Goal: Information Seeking & Learning: Find specific fact

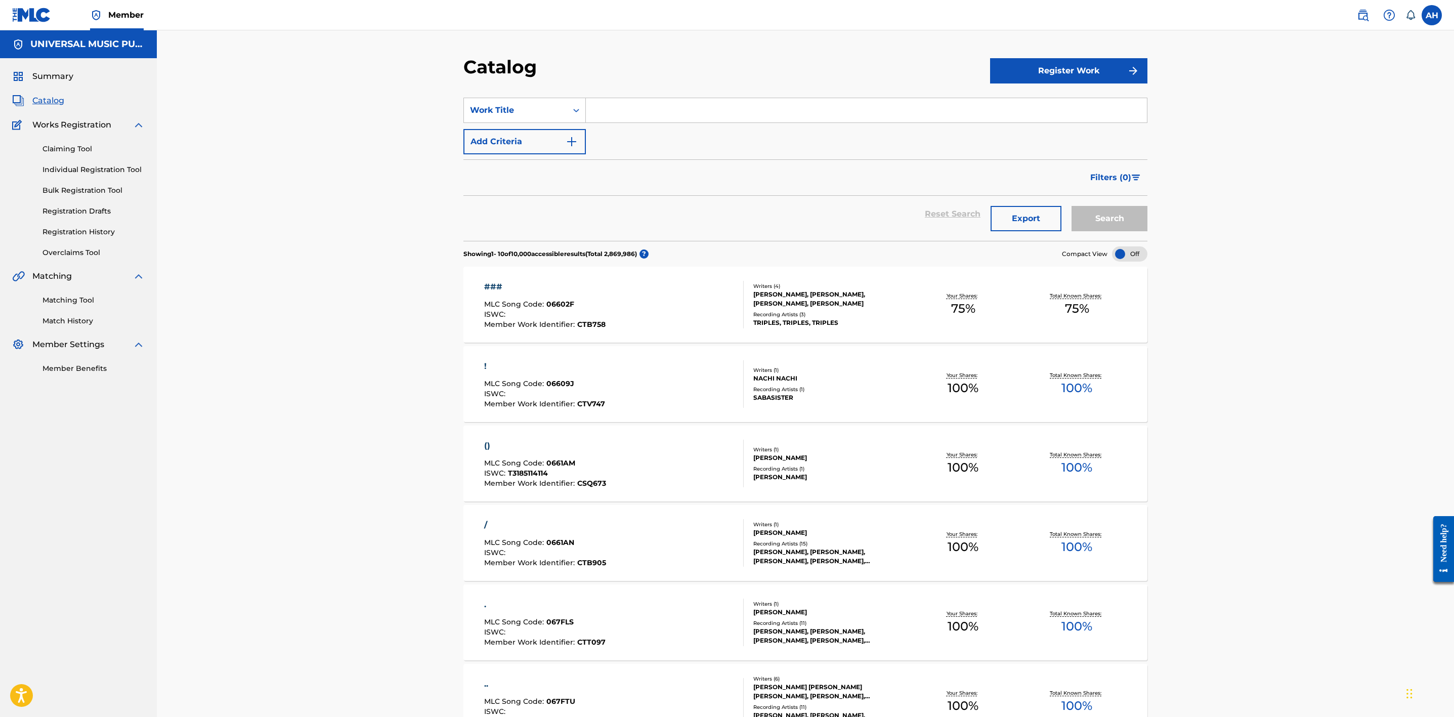
click at [525, 135] on button "Add Criteria" at bounding box center [524, 141] width 122 height 25
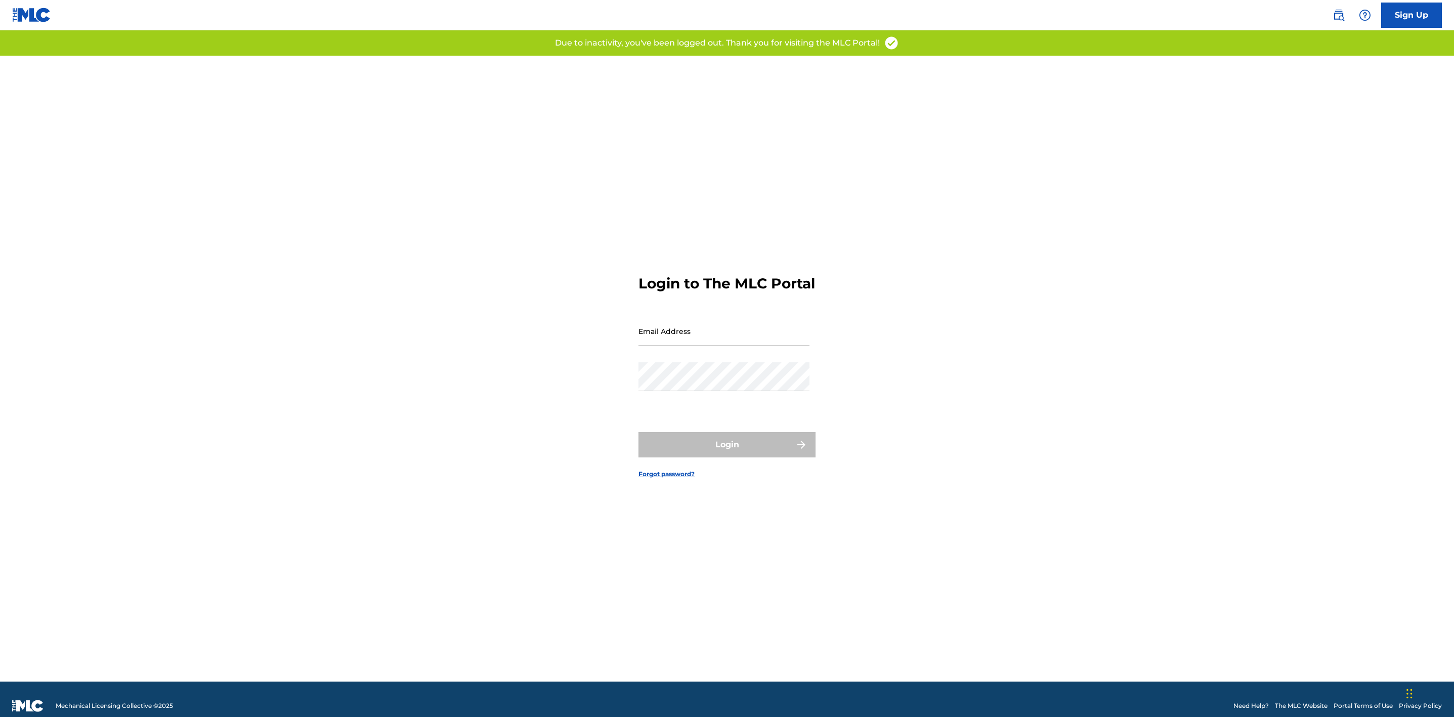
click at [744, 343] on input "Email Address" at bounding box center [723, 331] width 171 height 29
type input "[PERSON_NAME][EMAIL_ADDRESS][PERSON_NAME][DOMAIN_NAME]"
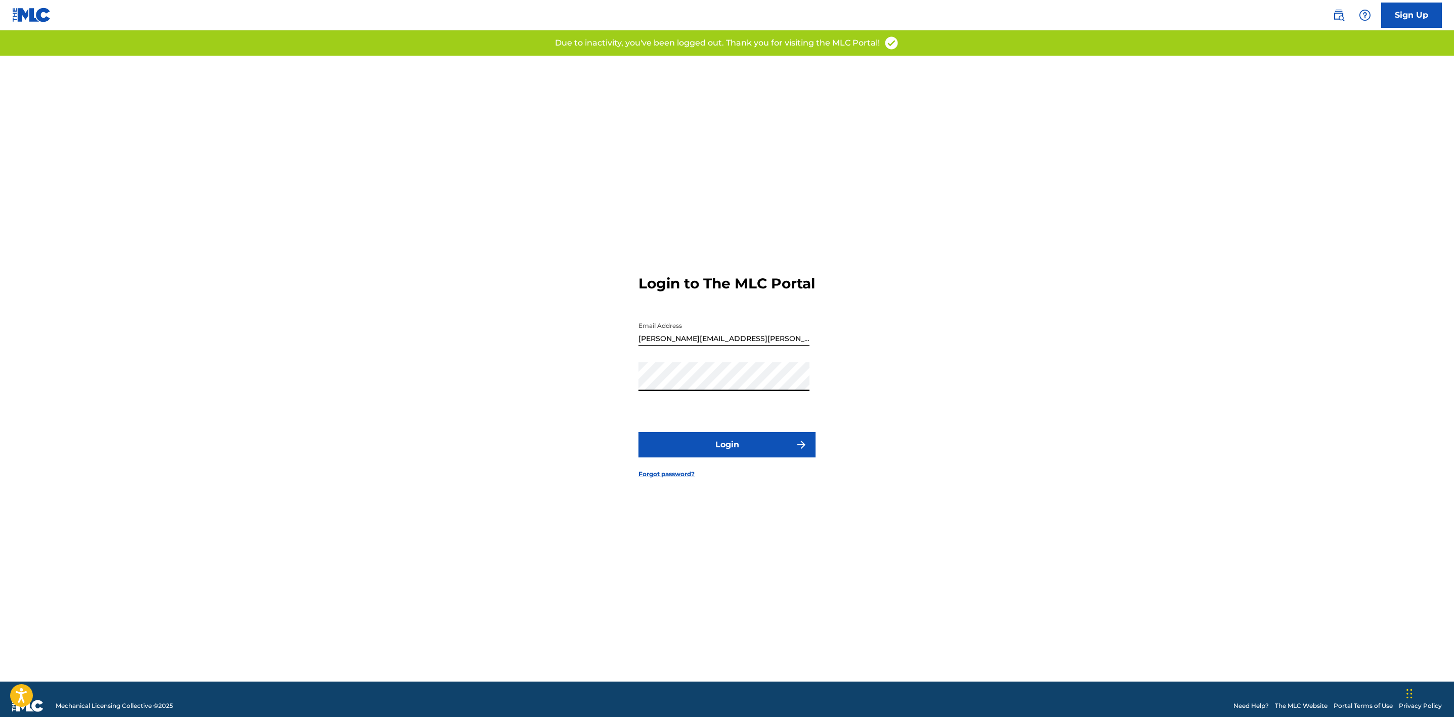
click at [638, 432] on button "Login" at bounding box center [726, 444] width 177 height 25
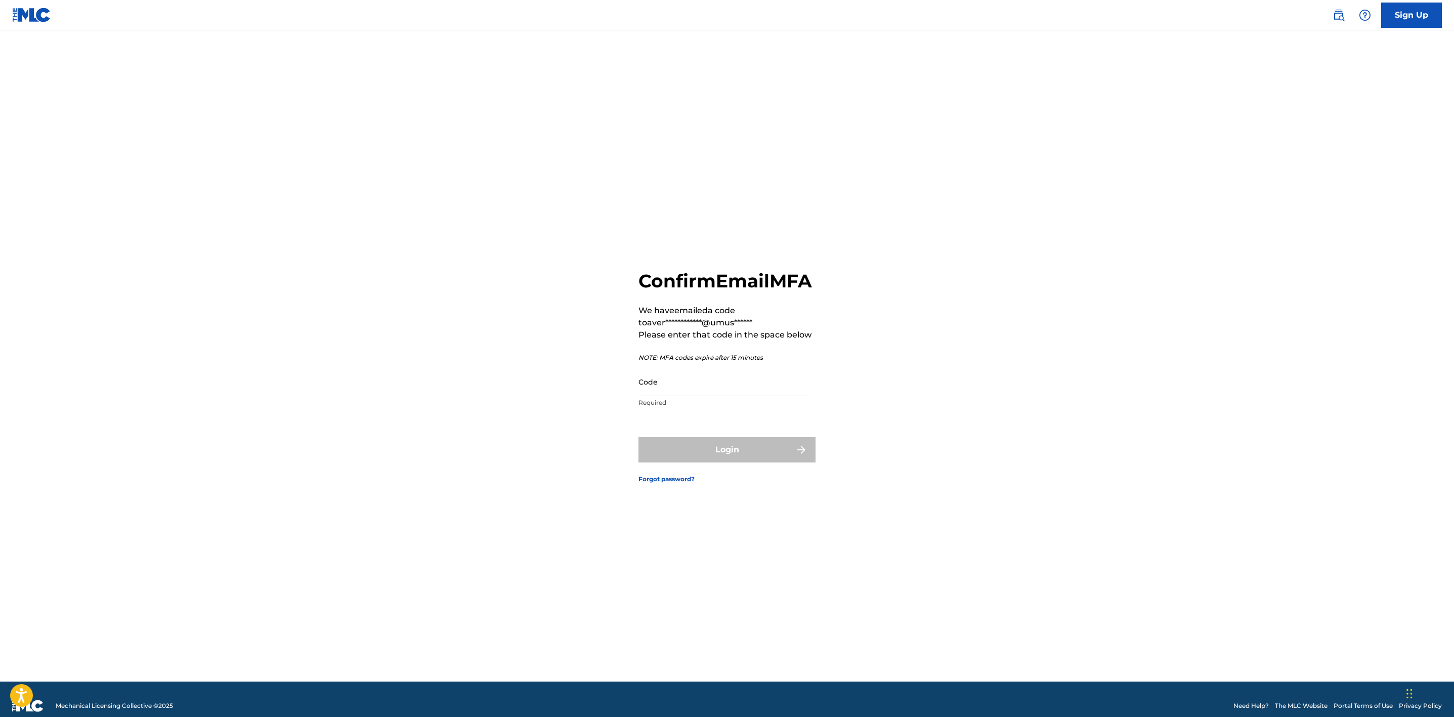
click at [733, 396] on input "Code" at bounding box center [723, 381] width 171 height 29
click at [728, 383] on input "Code" at bounding box center [723, 381] width 171 height 29
click at [1015, 634] on div "**********" at bounding box center [727, 369] width 708 height 626
click at [695, 388] on input "Code" at bounding box center [723, 381] width 171 height 29
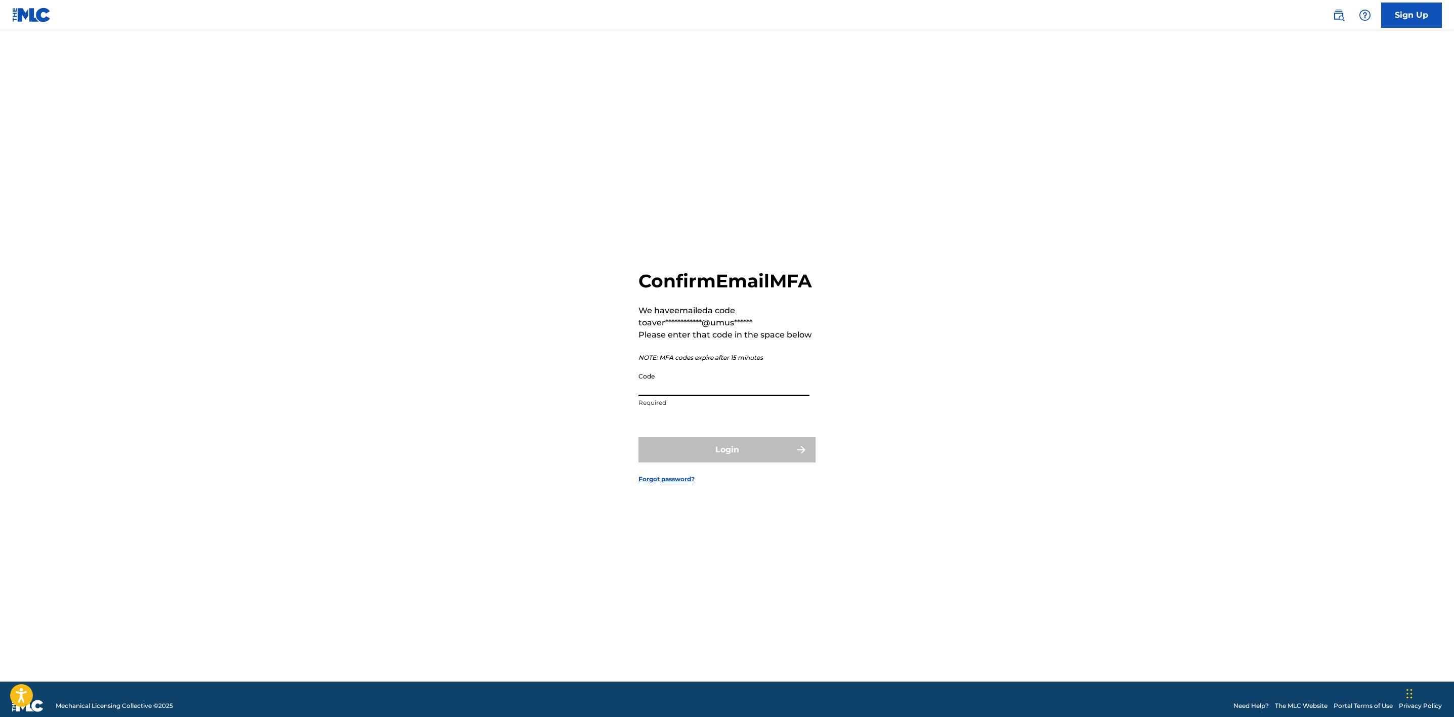
paste input "698181"
type input "698181"
click at [638, 437] on button "Login" at bounding box center [726, 449] width 177 height 25
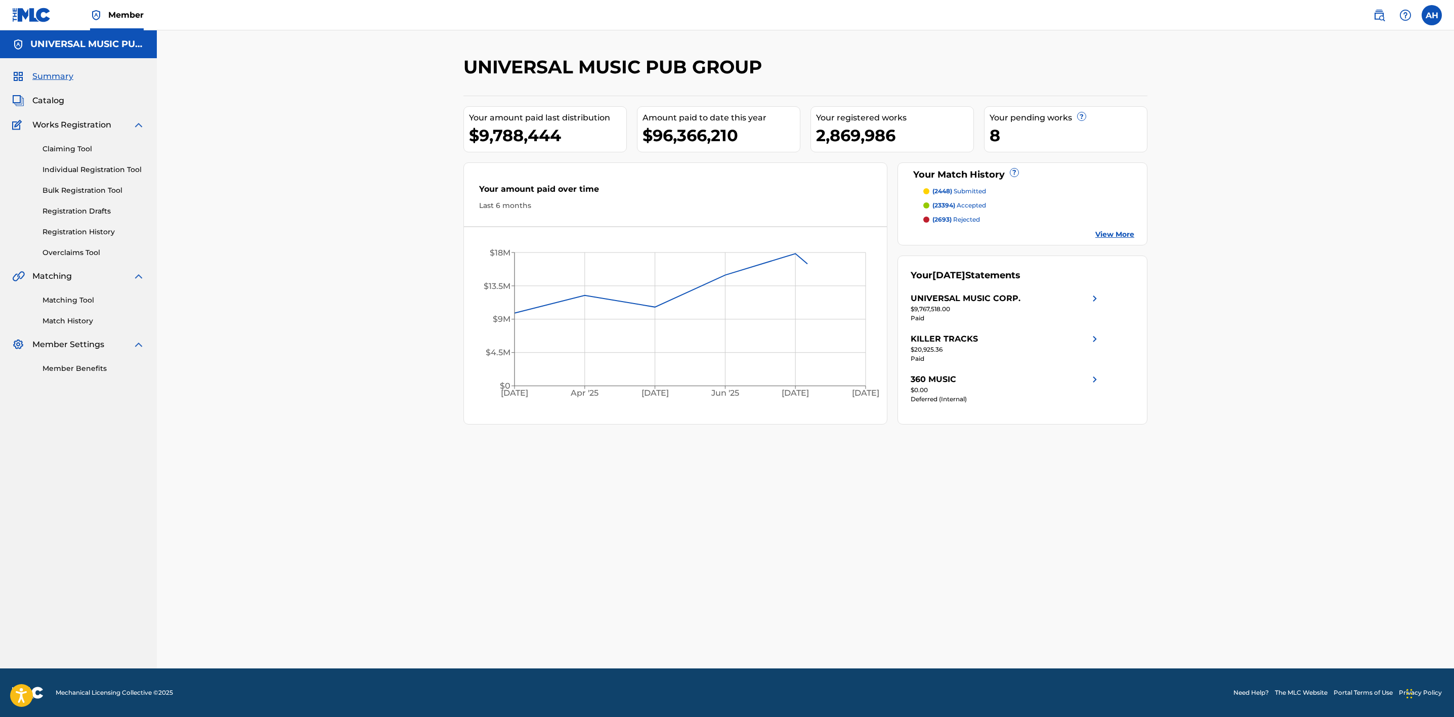
click at [55, 96] on span "Catalog" at bounding box center [48, 101] width 32 height 12
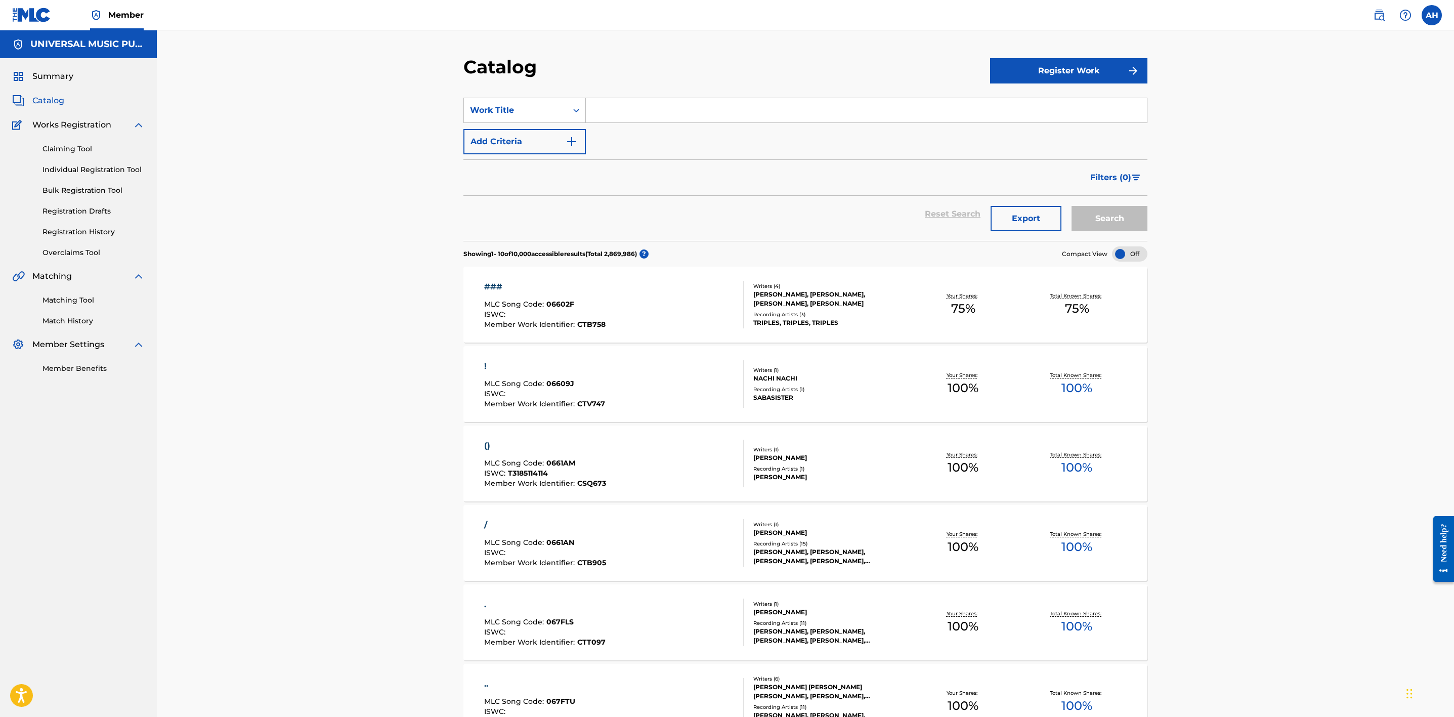
drag, startPoint x: 519, startPoint y: 134, endPoint x: 688, endPoint y: 111, distance: 170.5
click at [518, 134] on button "Add Criteria" at bounding box center [524, 141] width 122 height 25
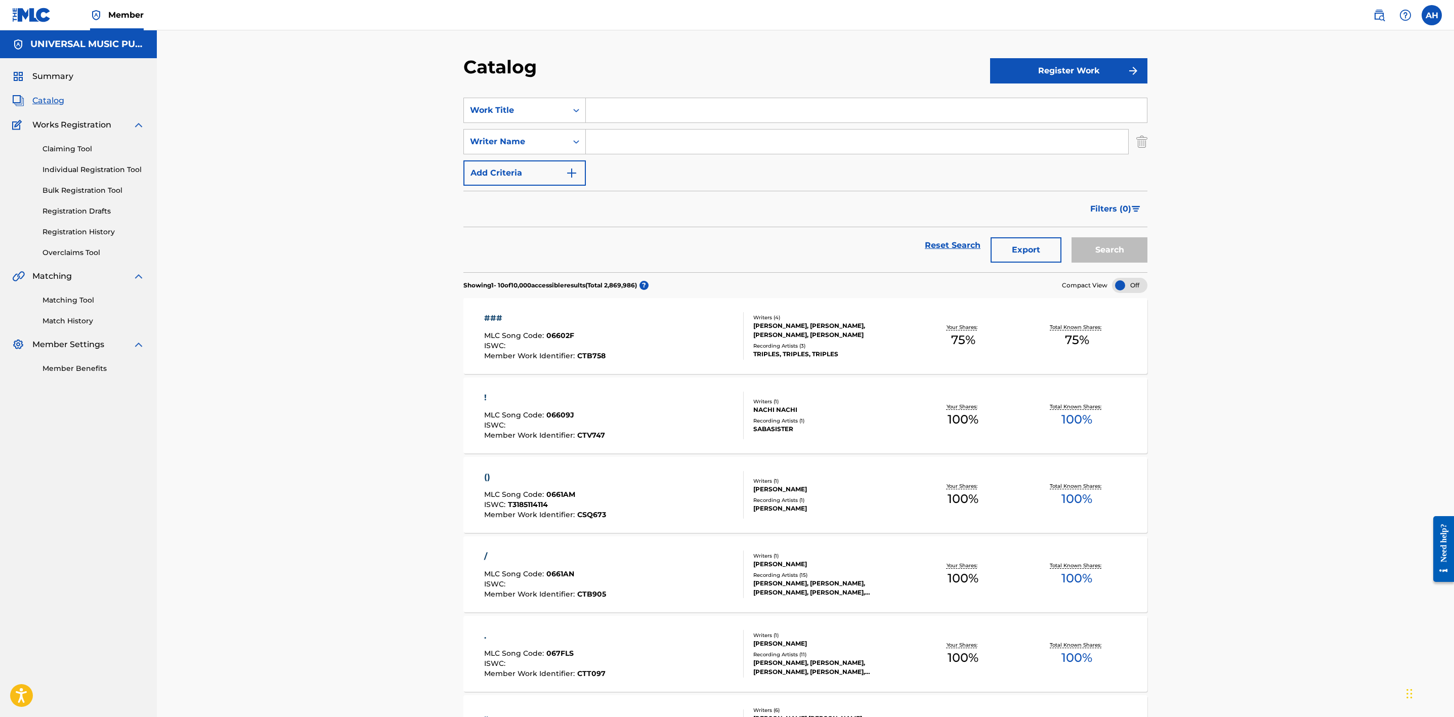
click at [704, 108] on input "Search Form" at bounding box center [866, 110] width 561 height 24
type input "music is your mistress"
type input "[PERSON_NAME]"
click at [1071, 237] on button "Search" at bounding box center [1109, 249] width 76 height 25
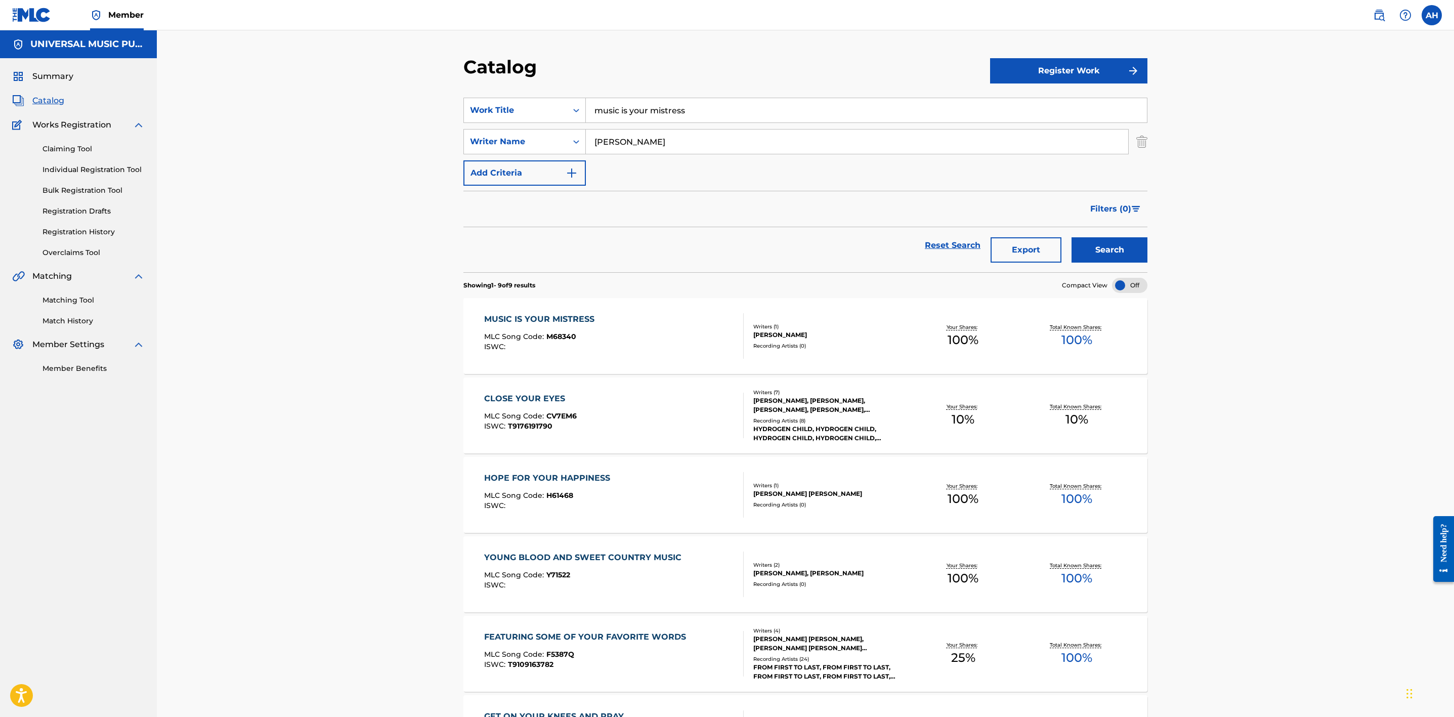
click at [702, 355] on div "MUSIC IS YOUR MISTRESS MLC Song Code : M68340 ISWC :" at bounding box center [614, 336] width 260 height 46
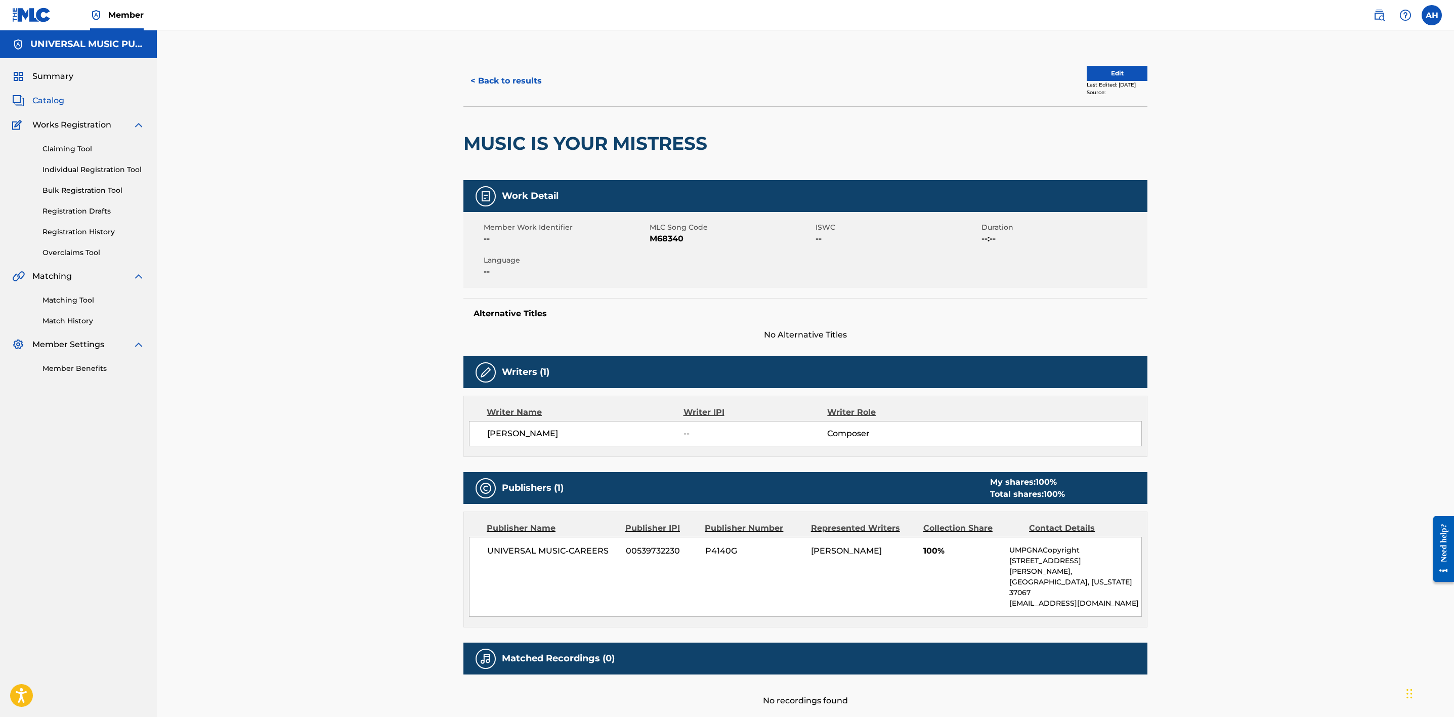
click at [1375, 19] on img at bounding box center [1379, 15] width 12 height 12
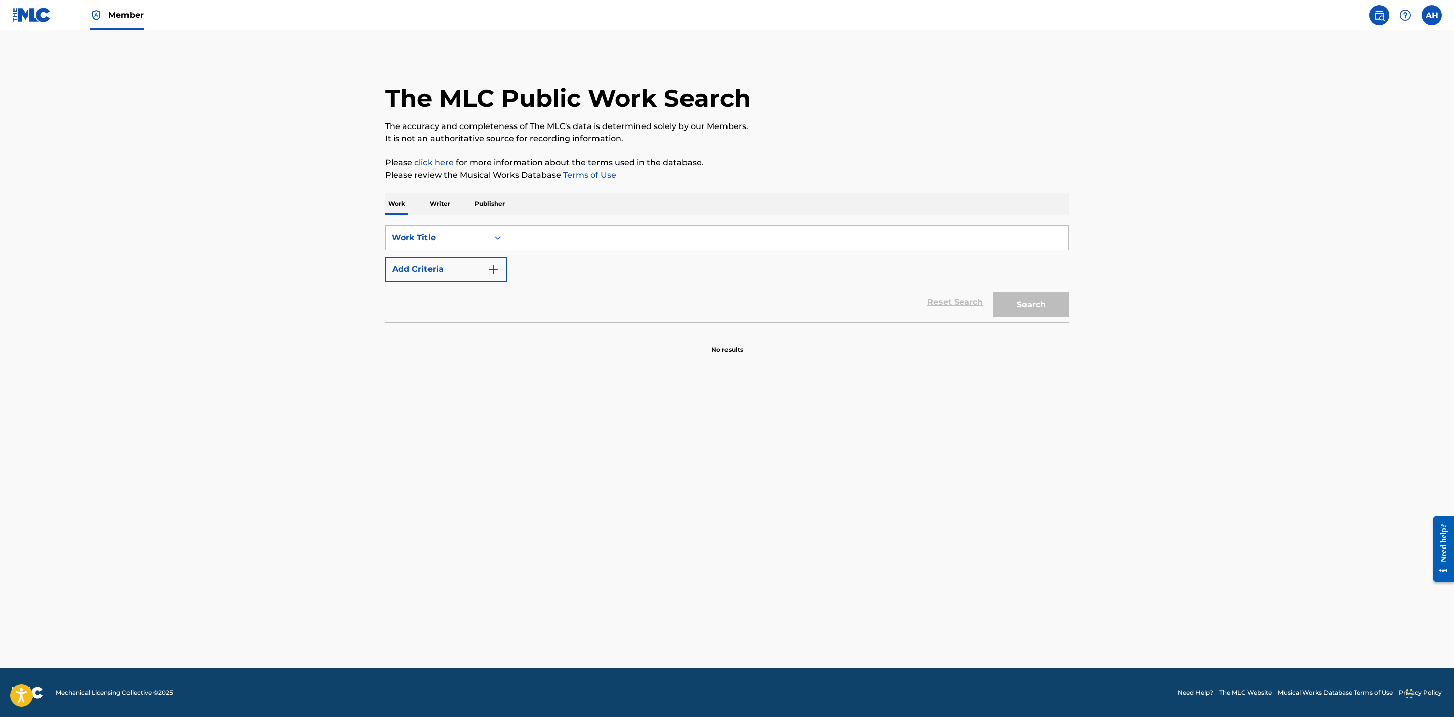
drag, startPoint x: 450, startPoint y: 263, endPoint x: 590, endPoint y: 227, distance: 145.1
click at [453, 262] on button "Add Criteria" at bounding box center [446, 268] width 122 height 25
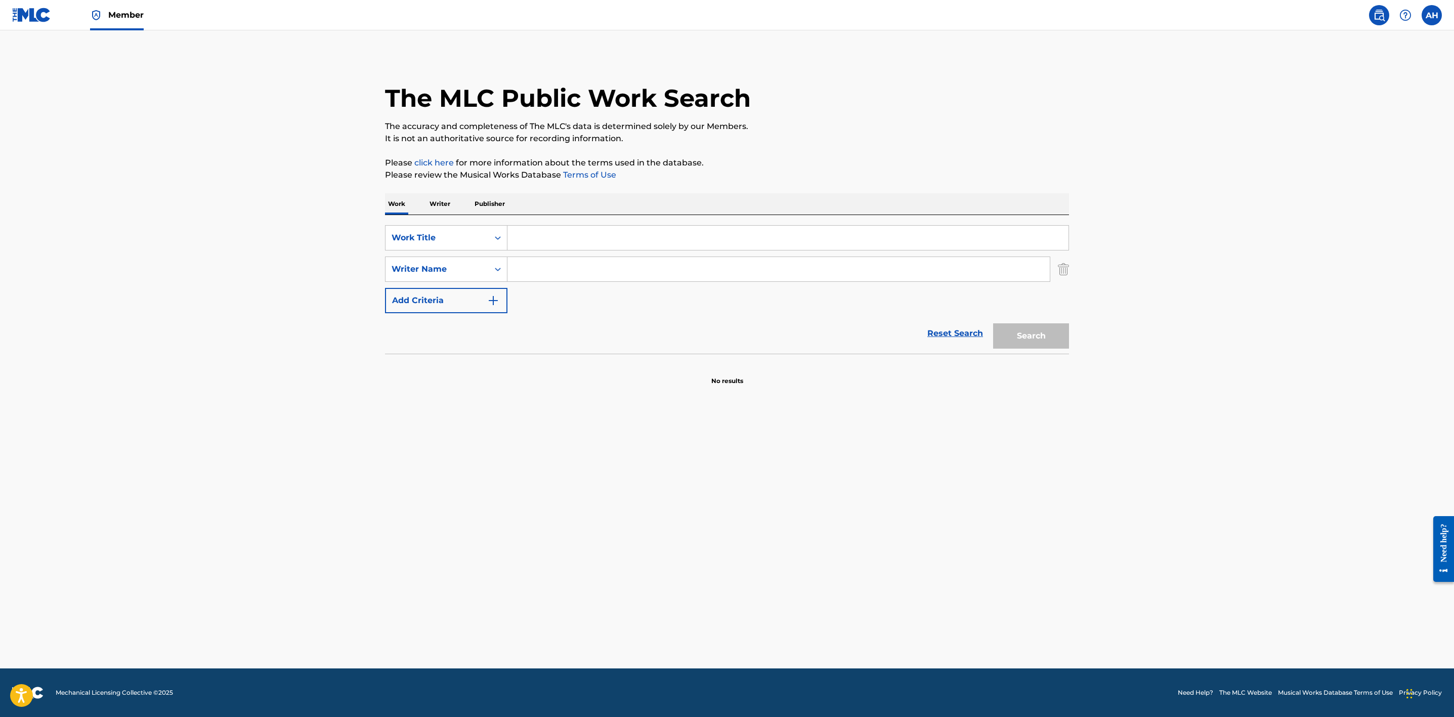
click at [590, 227] on input "Search Form" at bounding box center [787, 238] width 561 height 24
type input "music is your mistress"
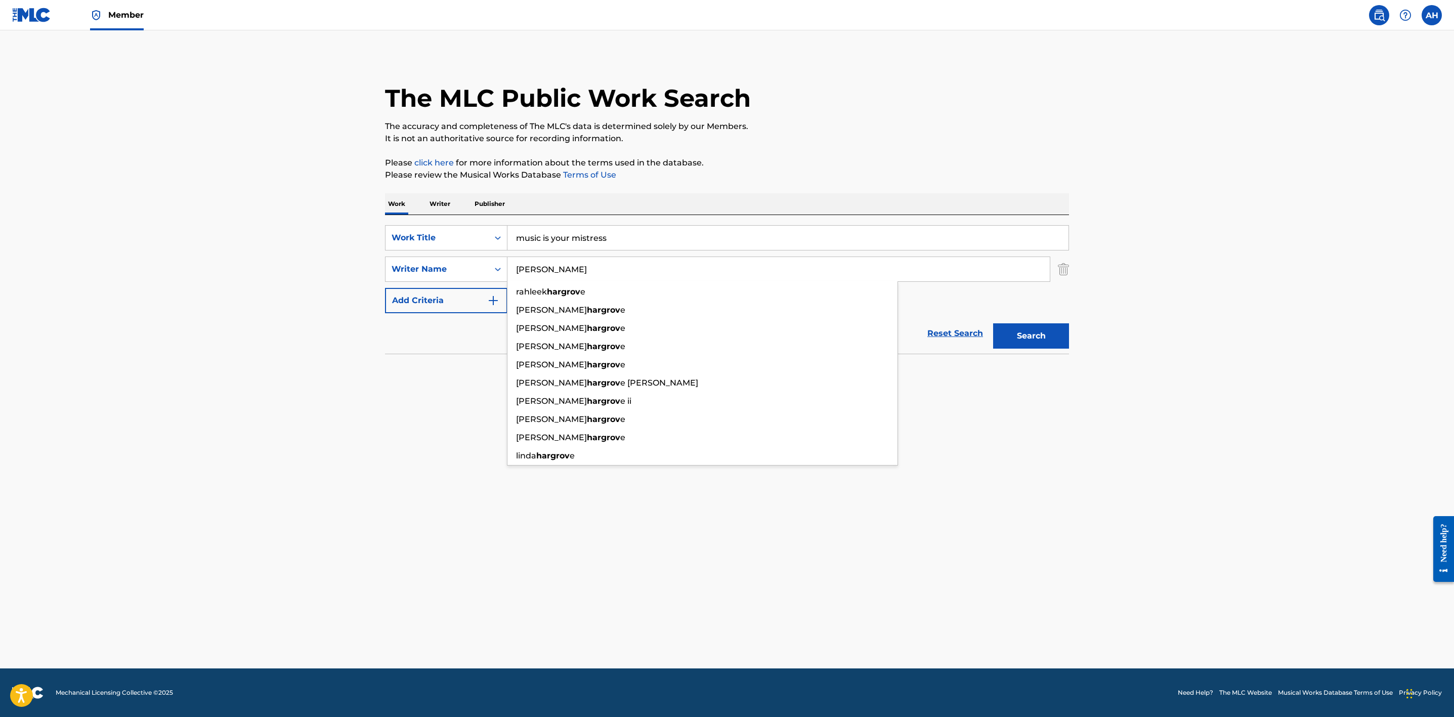
type input "[PERSON_NAME]"
click at [993, 323] on button "Search" at bounding box center [1031, 335] width 76 height 25
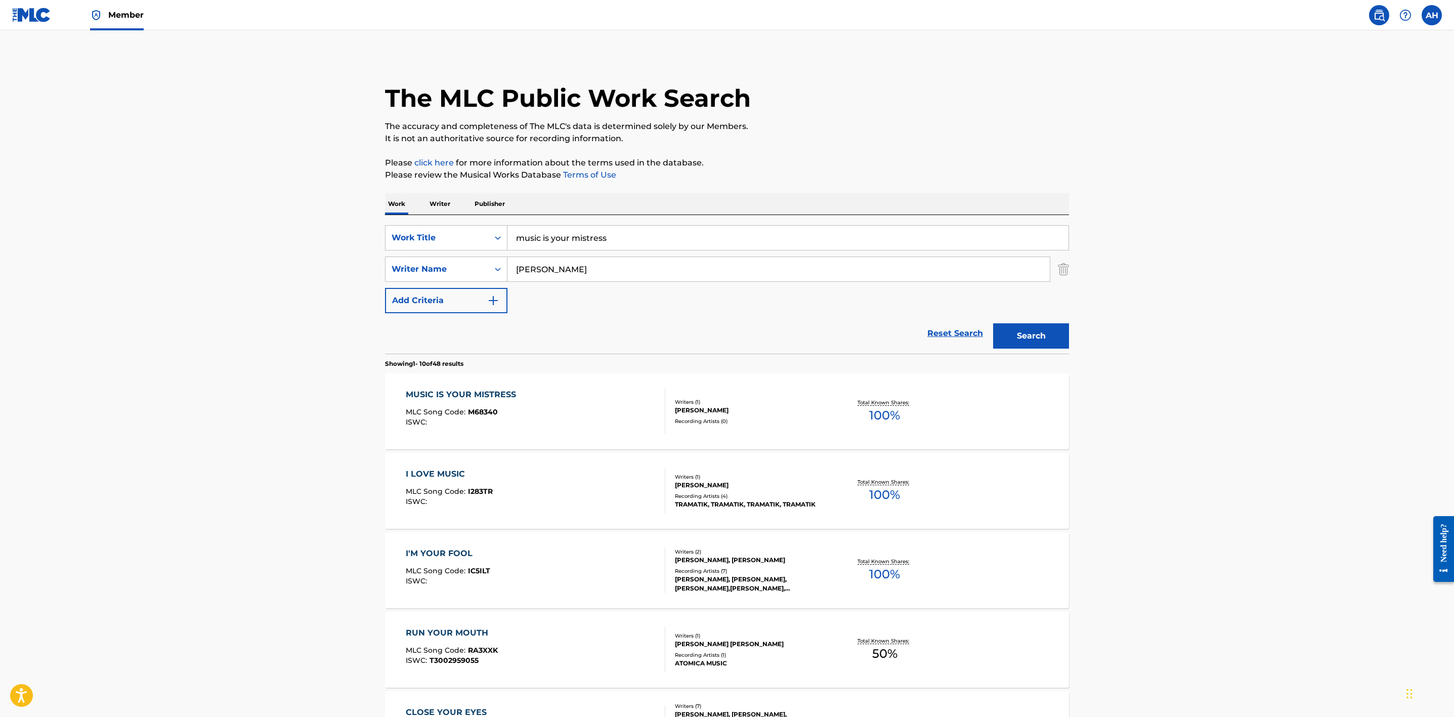
click at [595, 406] on div "MUSIC IS YOUR MISTRESS MLC Song Code : M68340 ISWC :" at bounding box center [536, 411] width 260 height 46
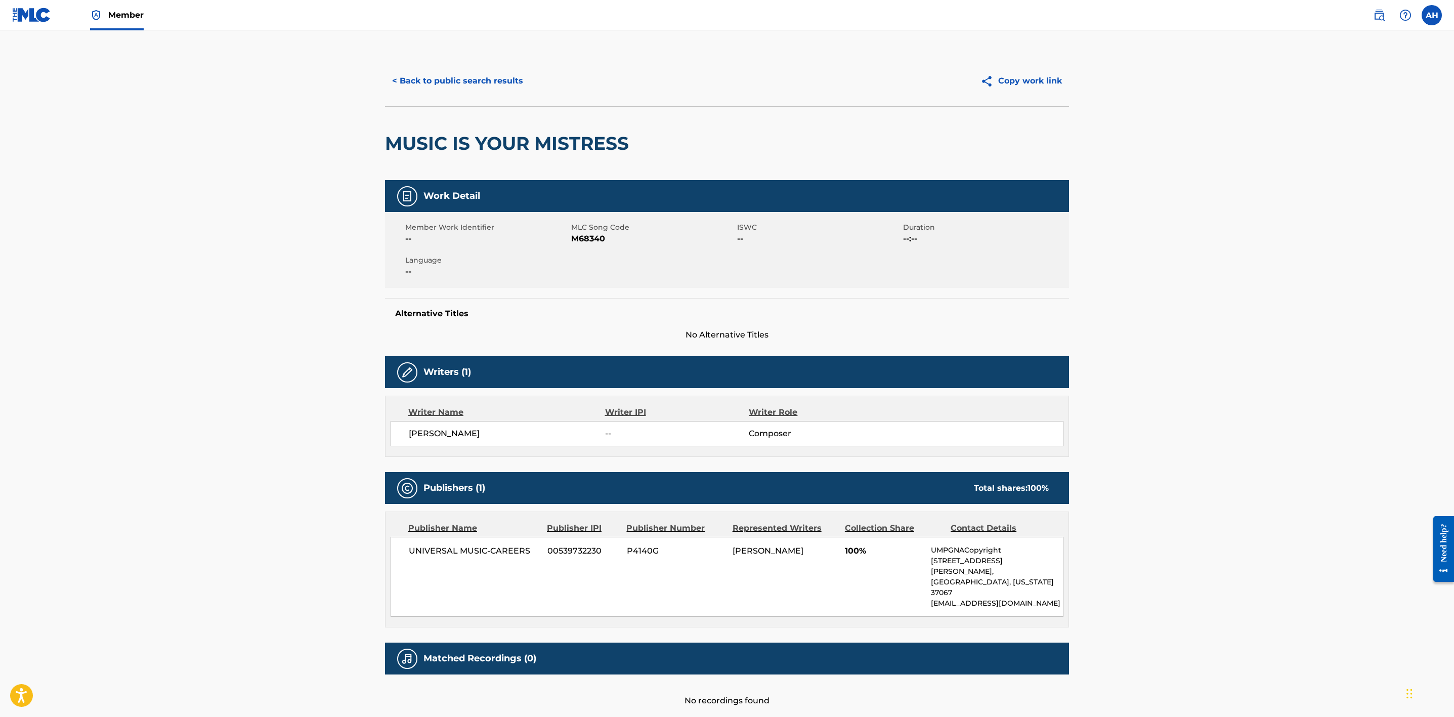
click at [1193, 400] on main "< Back to public search results Copy work link MUSIC IS YOUR MISTRESS Work Deta…" at bounding box center [727, 375] width 1454 height 691
